Goal: Transaction & Acquisition: Purchase product/service

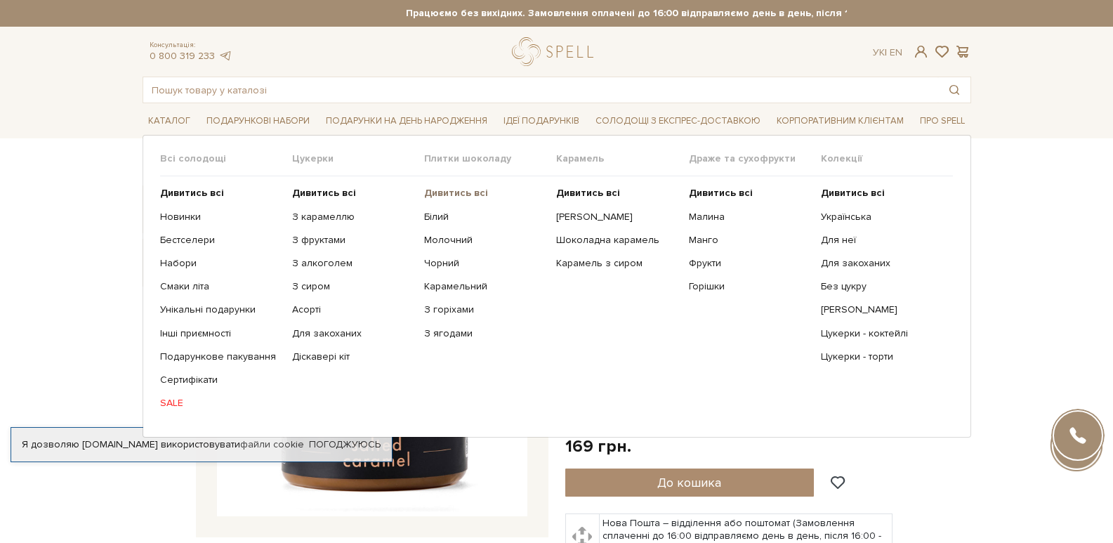
click at [449, 191] on b "Дивитись всі" at bounding box center [456, 193] width 64 height 12
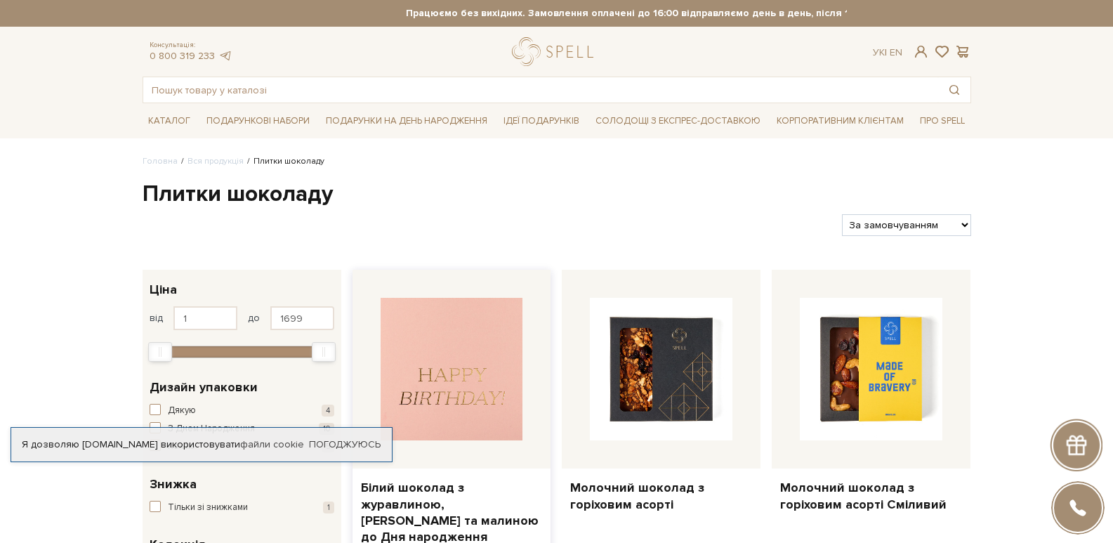
click at [494, 371] on img at bounding box center [452, 369] width 143 height 143
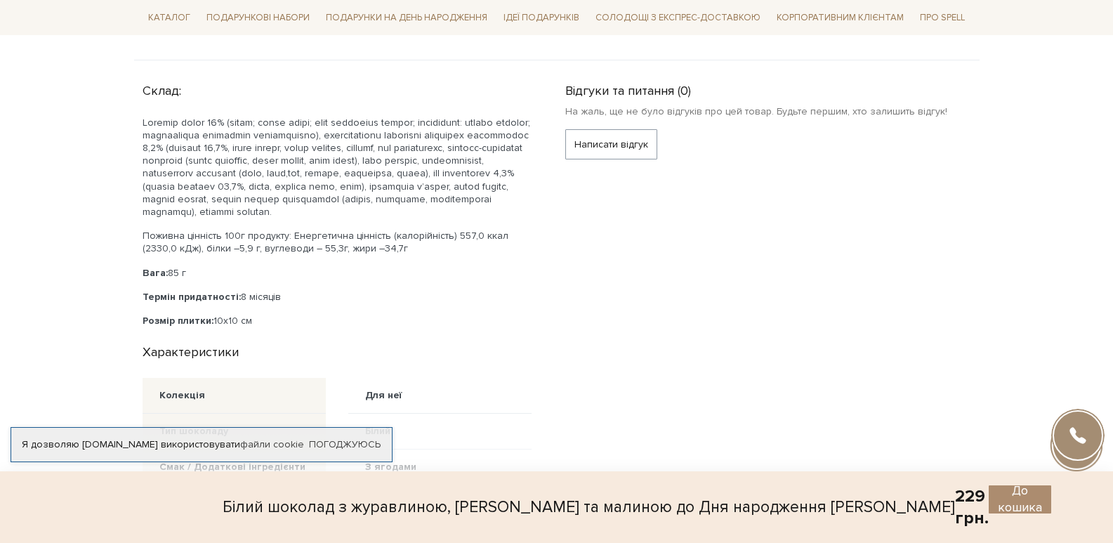
scroll to position [983, 0]
